Goal: Navigation & Orientation: Find specific page/section

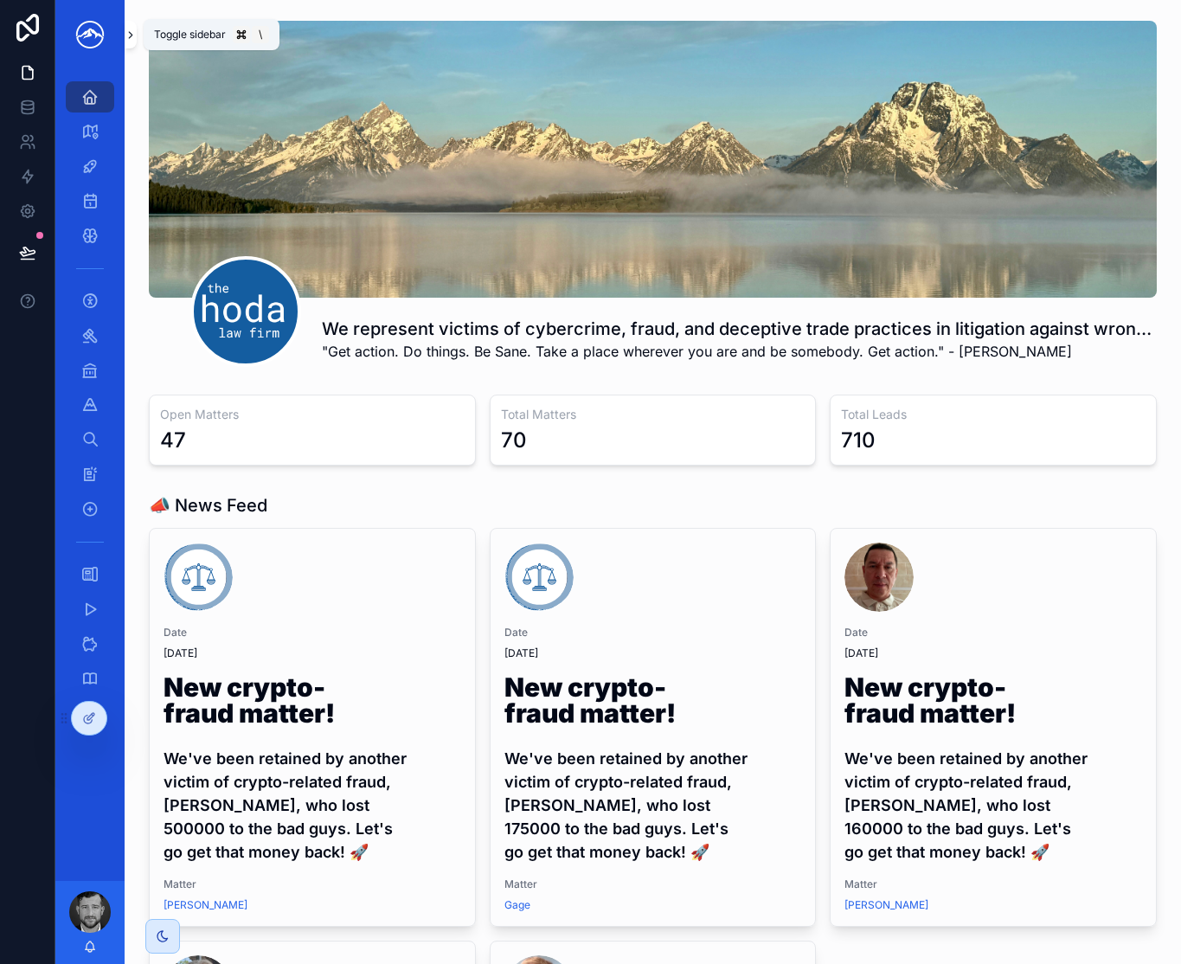
click at [129, 42] on button "scrollable content" at bounding box center [131, 35] width 12 height 28
click at [114, 42] on link "scrollable content" at bounding box center [90, 35] width 48 height 28
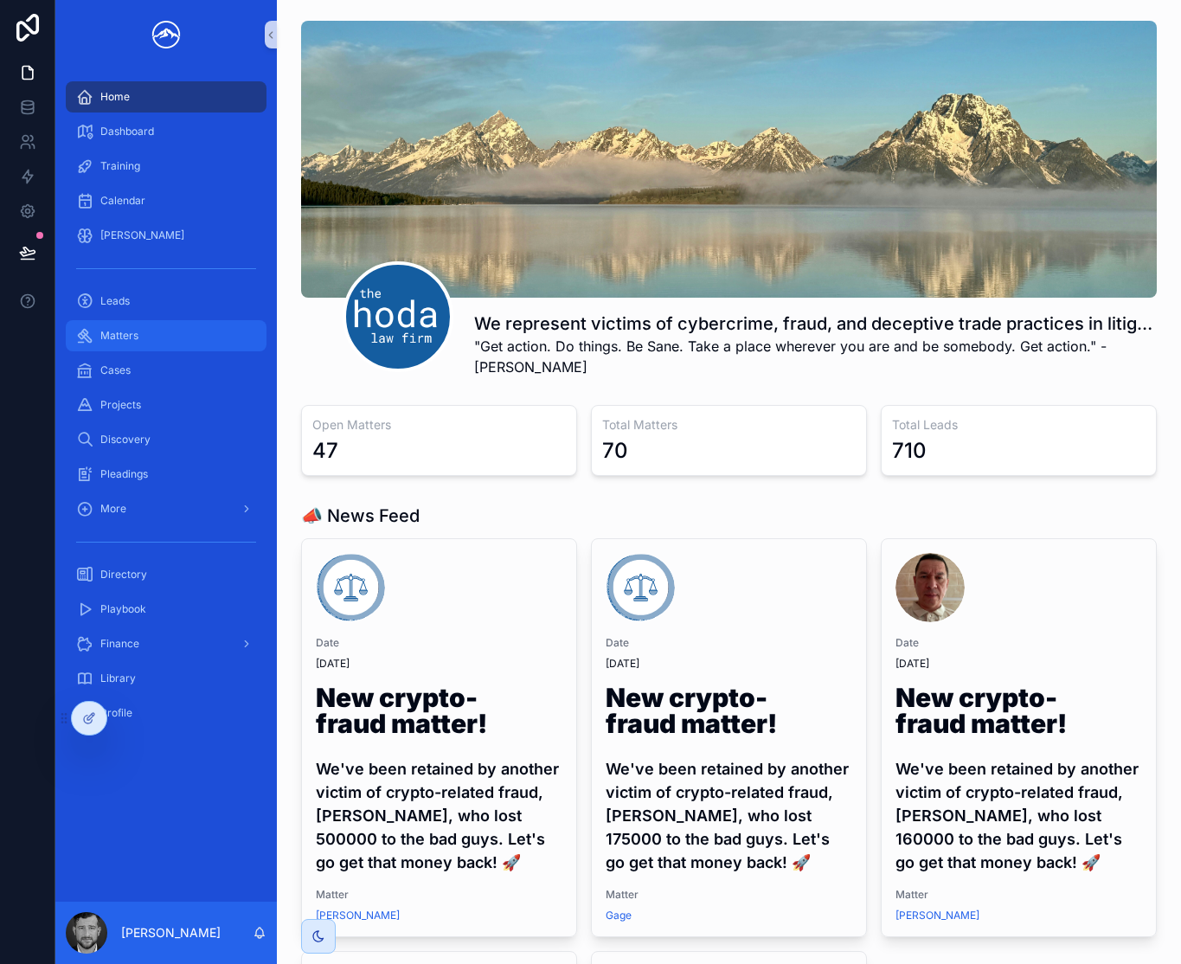
click at [160, 343] on div "Matters" at bounding box center [166, 336] width 180 height 28
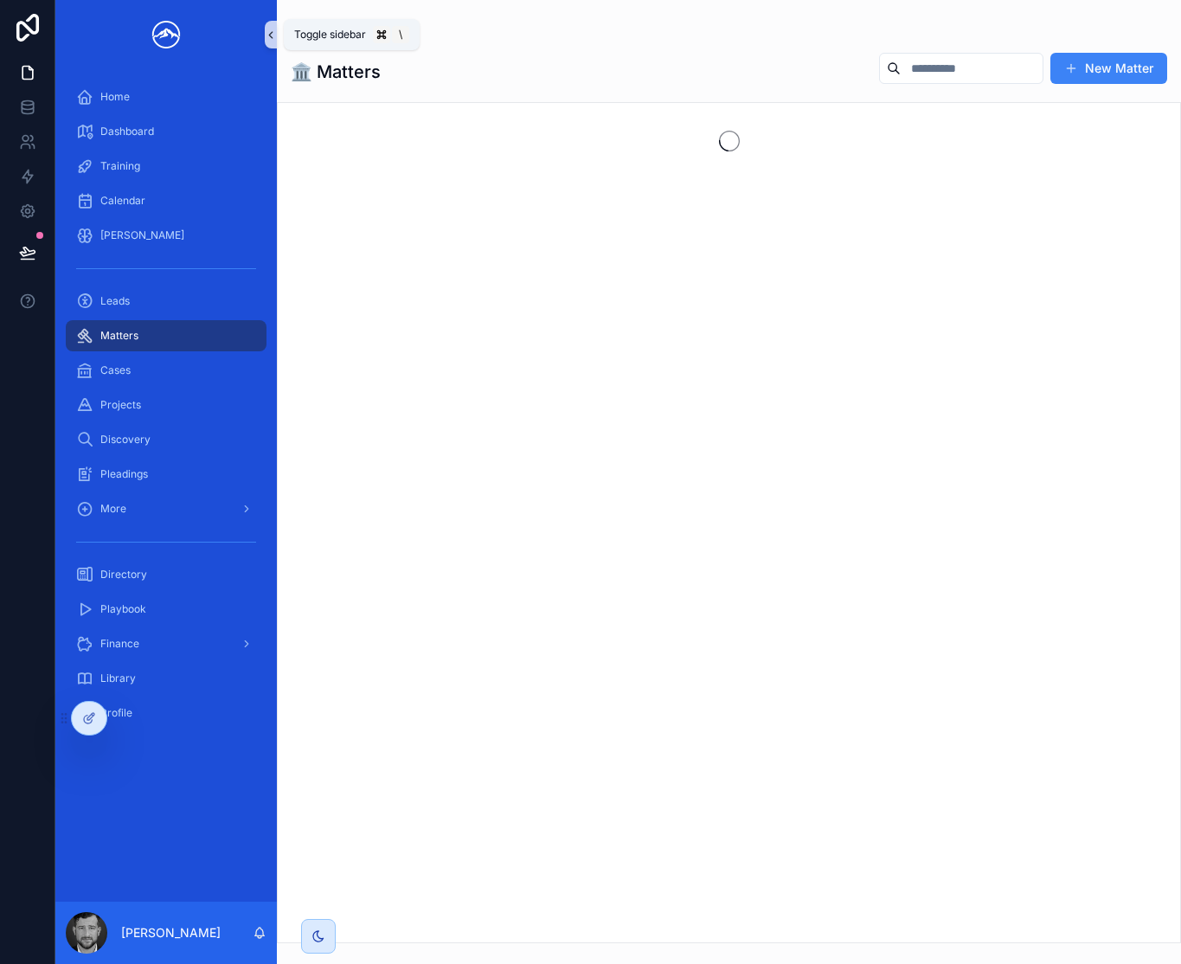
click at [275, 40] on icon "scrollable content" at bounding box center [271, 35] width 12 height 13
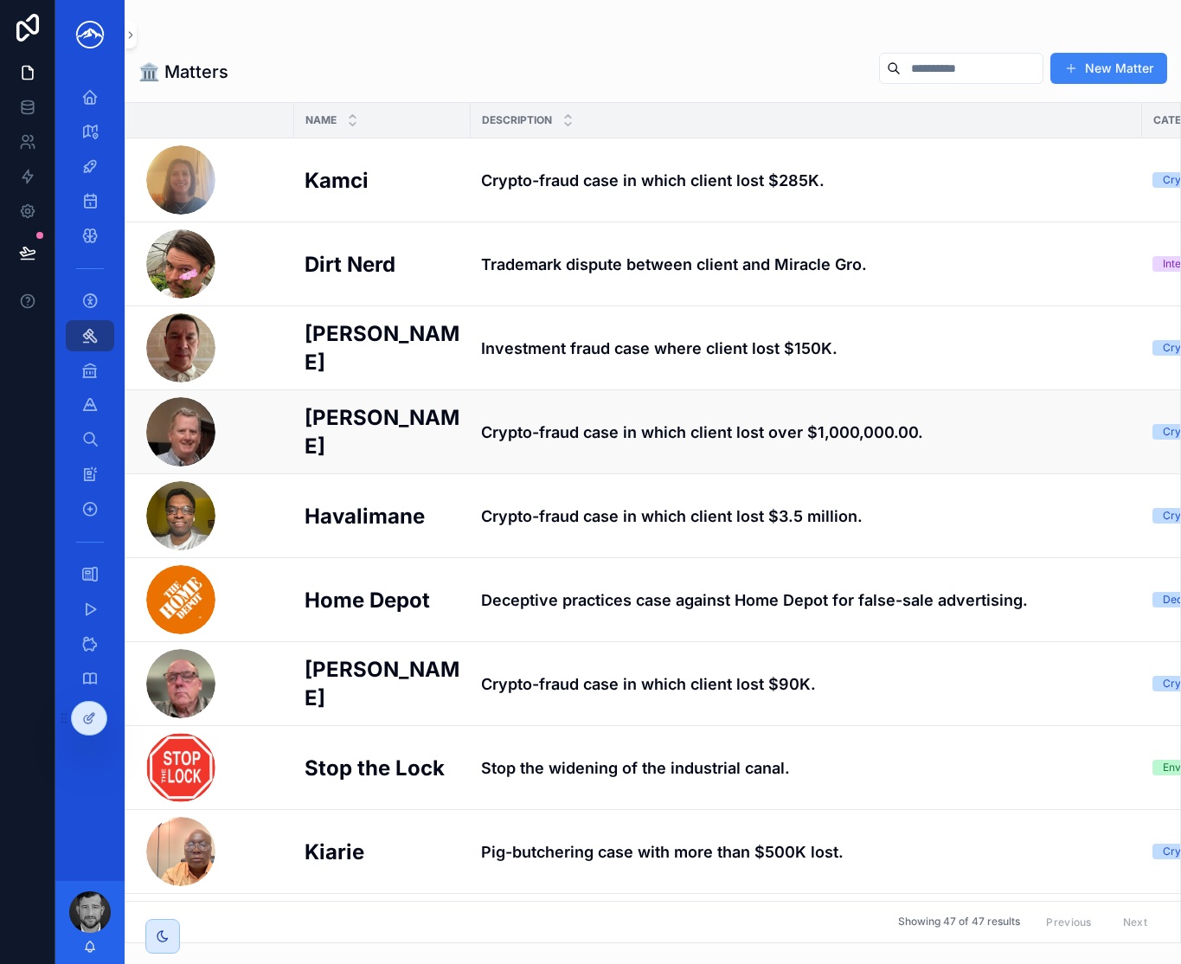
click at [602, 442] on h4 "Crypto-fraud case in which client lost over $1,000,000.00." at bounding box center [806, 431] width 651 height 23
